Goal: Transaction & Acquisition: Purchase product/service

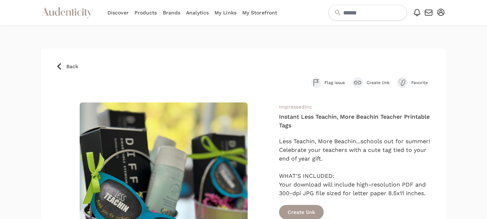
click at [70, 67] on span "Back" at bounding box center [72, 66] width 12 height 7
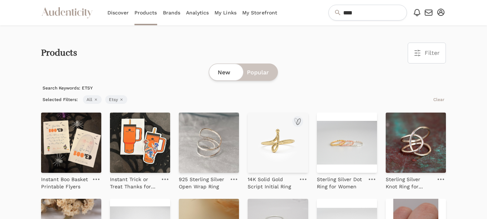
scroll to position [36, 0]
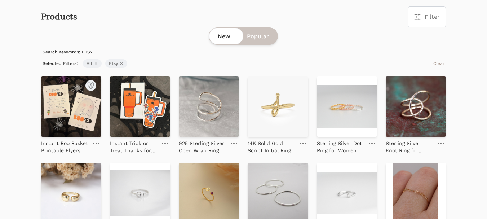
click at [52, 110] on img at bounding box center [71, 106] width 60 height 60
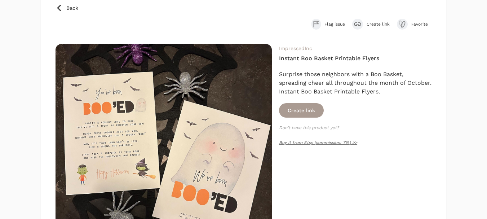
scroll to position [72, 0]
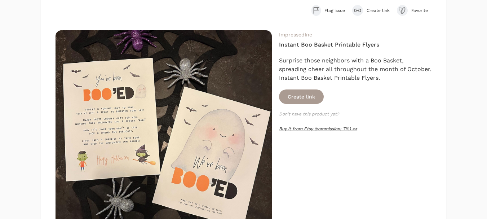
click at [299, 127] on link "Buy it from Etsy (commission: 7%) >>" at bounding box center [318, 128] width 78 height 5
